Goal: Feedback & Contribution: Submit feedback/report problem

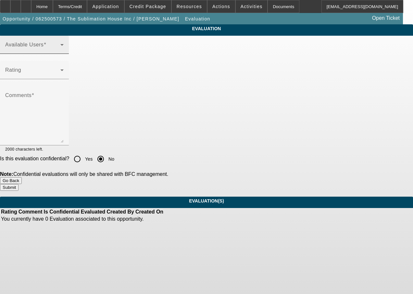
click at [60, 51] on span at bounding box center [32, 47] width 55 height 8
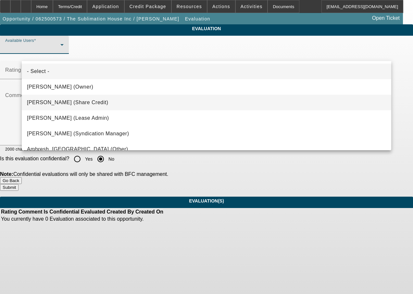
click at [86, 103] on span "[PERSON_NAME] (Share Credit)" at bounding box center [67, 103] width 81 height 8
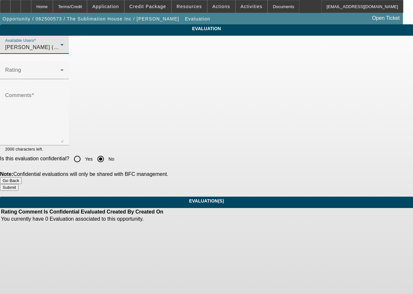
click at [60, 51] on div "[PERSON_NAME] (Share Credit)" at bounding box center [32, 47] width 55 height 8
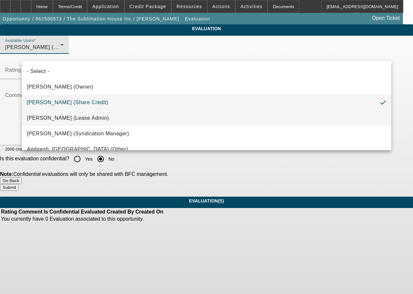
click at [78, 118] on span "[PERSON_NAME] (Lease Admin)" at bounding box center [68, 118] width 82 height 8
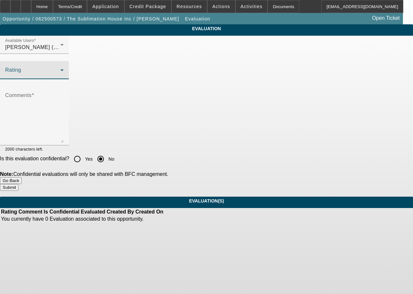
click at [60, 77] on span at bounding box center [32, 73] width 55 height 8
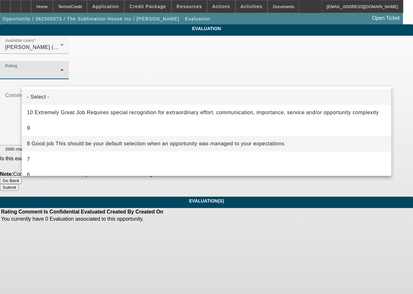
click at [77, 142] on span "8 Good job This should be your default selection when an opportunity was manage…" at bounding box center [155, 144] width 257 height 8
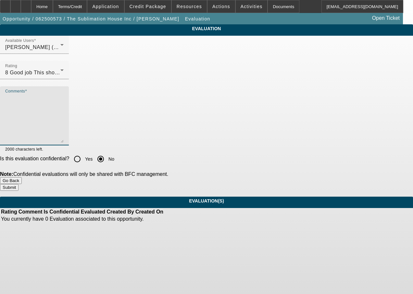
click at [64, 132] on textarea "Comments" at bounding box center [34, 118] width 58 height 49
type textarea "good work"
click at [18, 186] on button "Submit" at bounding box center [9, 187] width 18 height 7
